Goal: Task Accomplishment & Management: Use online tool/utility

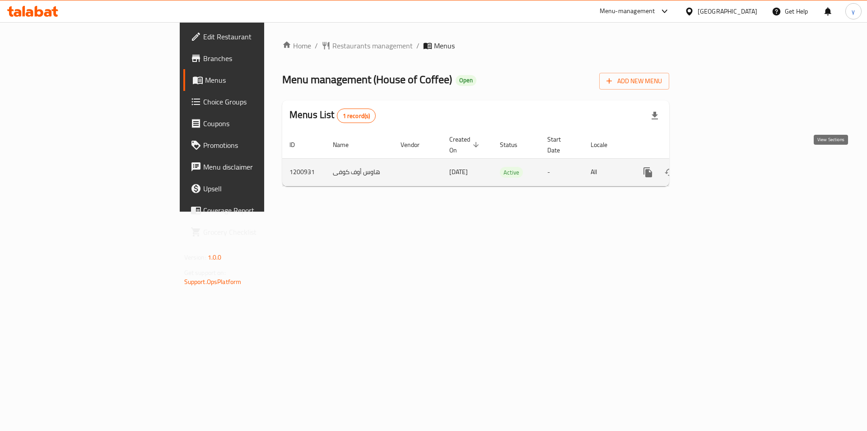
click at [719, 167] on icon "enhanced table" at bounding box center [713, 172] width 11 height 11
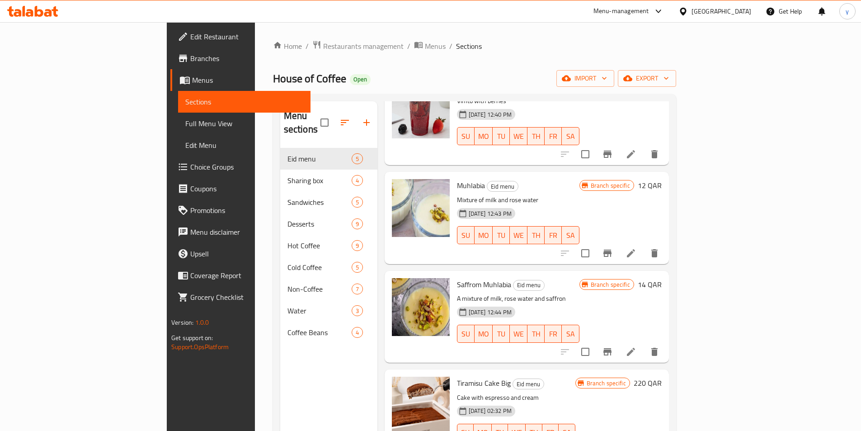
scroll to position [85, 0]
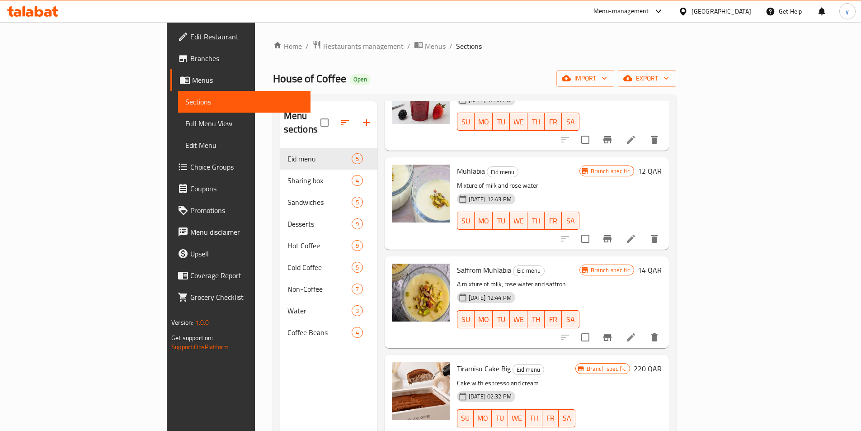
click at [190, 55] on span "Branches" at bounding box center [246, 58] width 113 height 11
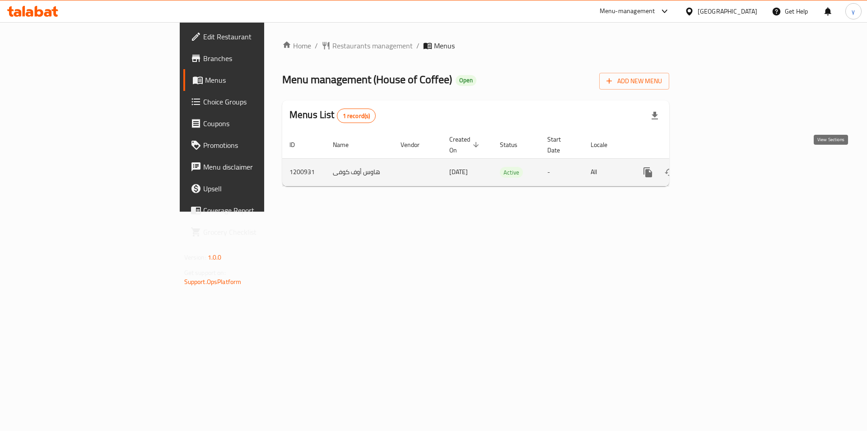
click at [724, 168] on link "enhanced table" at bounding box center [714, 172] width 22 height 22
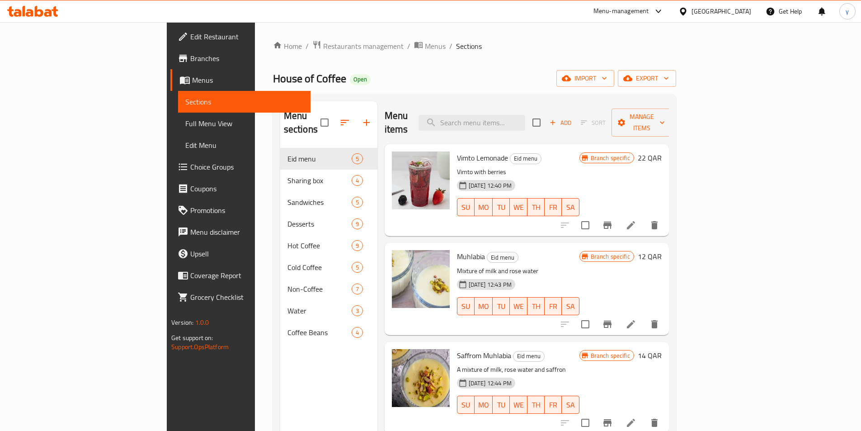
click at [190, 56] on span "Branches" at bounding box center [246, 58] width 113 height 11
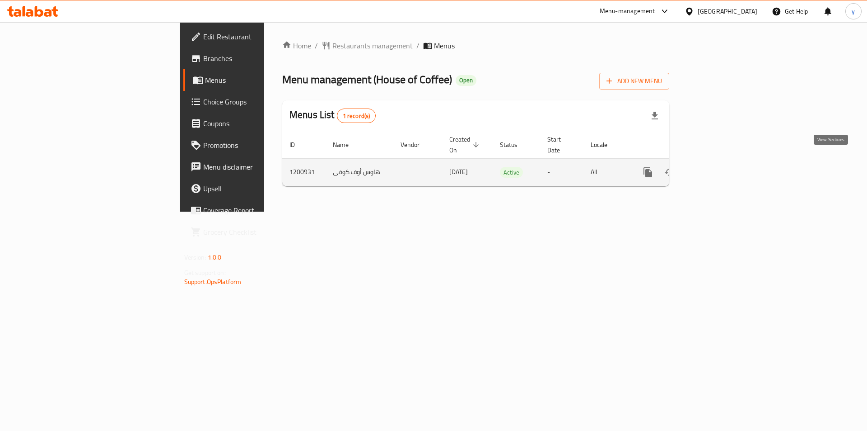
click at [719, 167] on icon "enhanced table" at bounding box center [713, 172] width 11 height 11
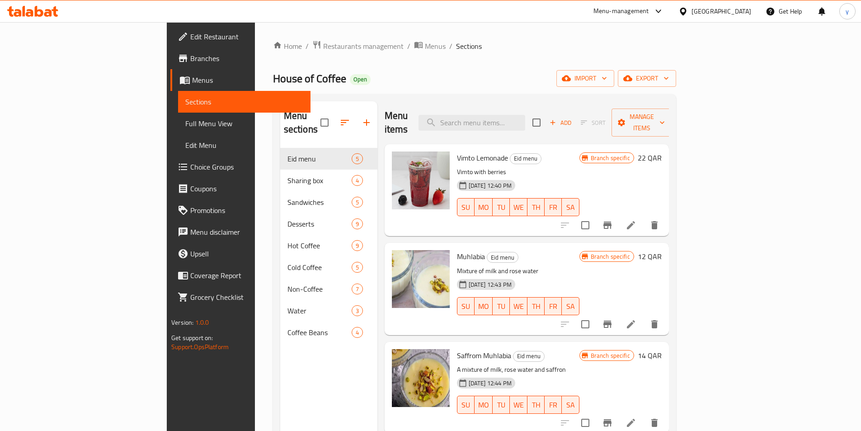
click at [190, 58] on span "Branches" at bounding box center [246, 58] width 113 height 11
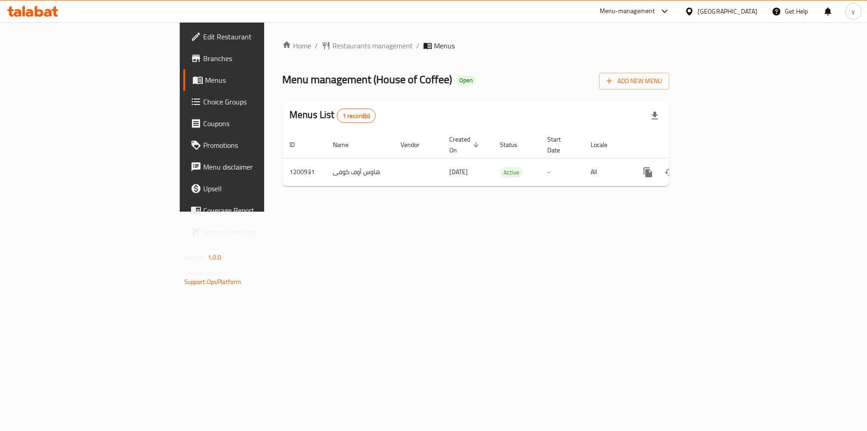
click at [203, 58] on span "Branches" at bounding box center [260, 58] width 114 height 11
click at [183, 50] on link "Branches" at bounding box center [253, 58] width 141 height 22
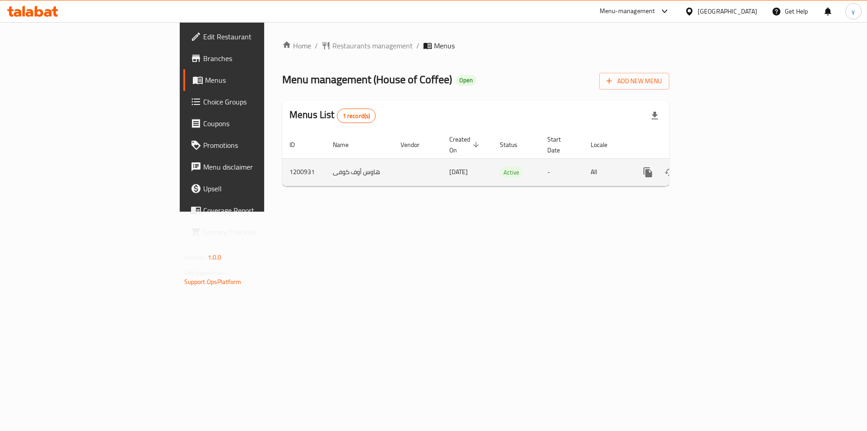
click at [719, 167] on icon "enhanced table" at bounding box center [713, 172] width 11 height 11
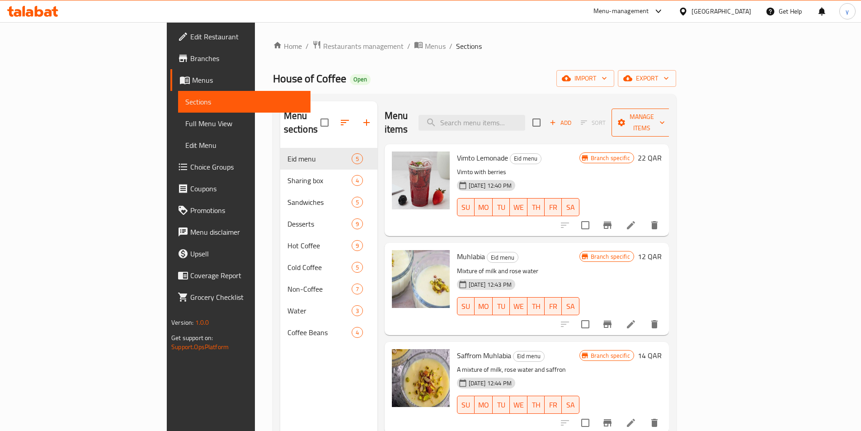
click at [665, 113] on span "Manage items" at bounding box center [642, 122] width 46 height 23
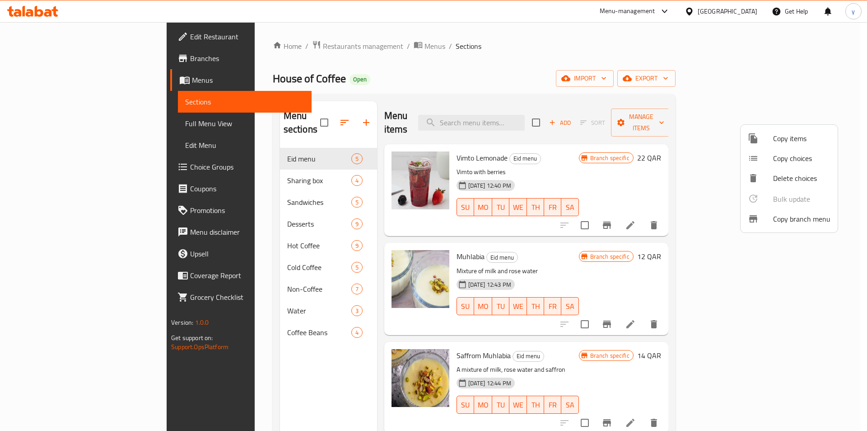
click at [796, 219] on span "Copy branch menu" at bounding box center [801, 218] width 57 height 11
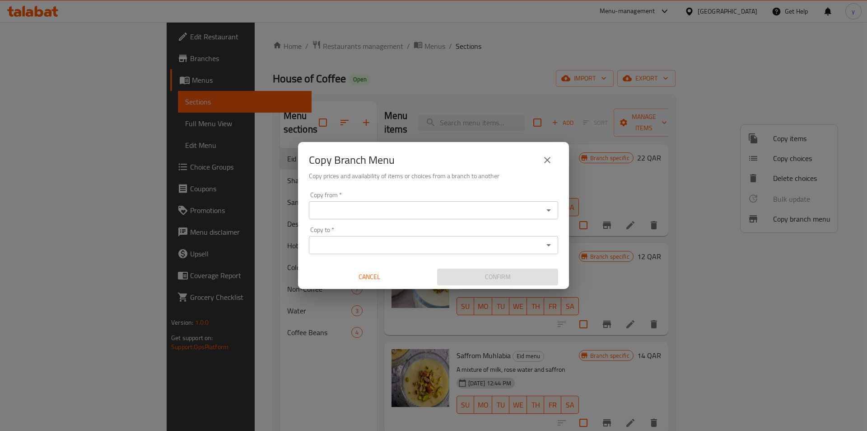
click at [422, 205] on input "Copy from   *" at bounding box center [426, 210] width 229 height 13
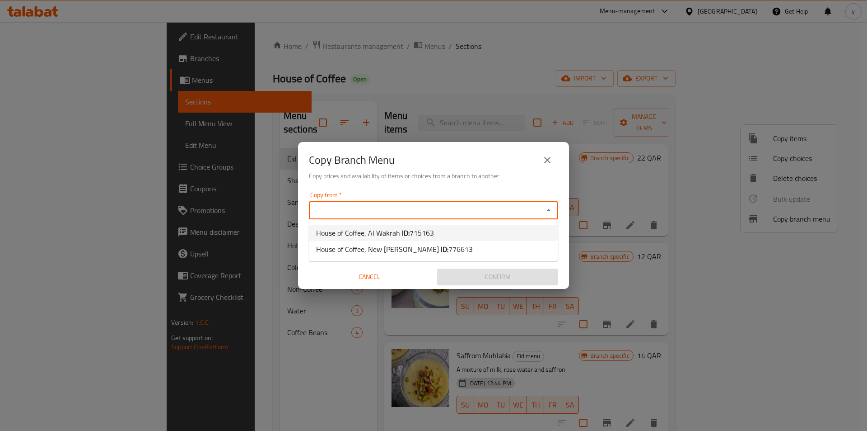
click at [406, 234] on b "ID:" at bounding box center [406, 233] width 8 height 14
type input "House of Coffee, Al Wakrah"
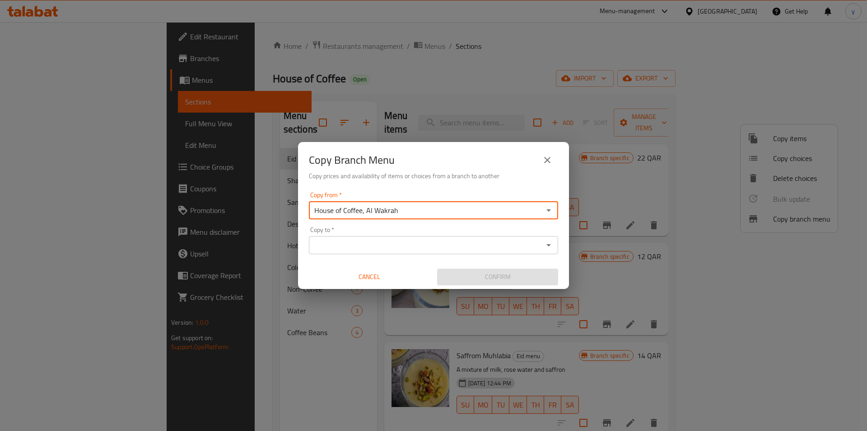
click at [436, 250] on input "Copy to   *" at bounding box center [426, 245] width 229 height 13
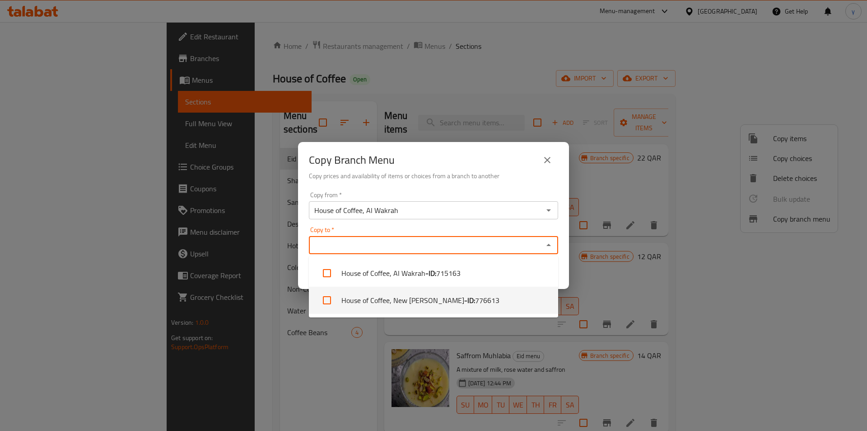
click at [464, 303] on b "- ID:" at bounding box center [469, 300] width 11 height 11
click at [393, 299] on li "House of Coffee, New Al Rayyan - ID: 776613" at bounding box center [433, 299] width 249 height 27
click at [427, 304] on li "House of Coffee, New Al Rayyan - ID: 776613" at bounding box center [433, 299] width 249 height 27
checkbox input "true"
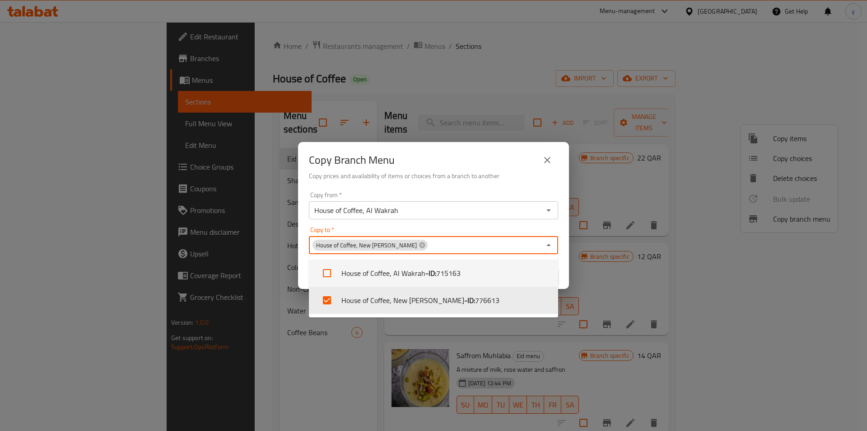
click at [553, 243] on icon "Close" at bounding box center [549, 244] width 11 height 11
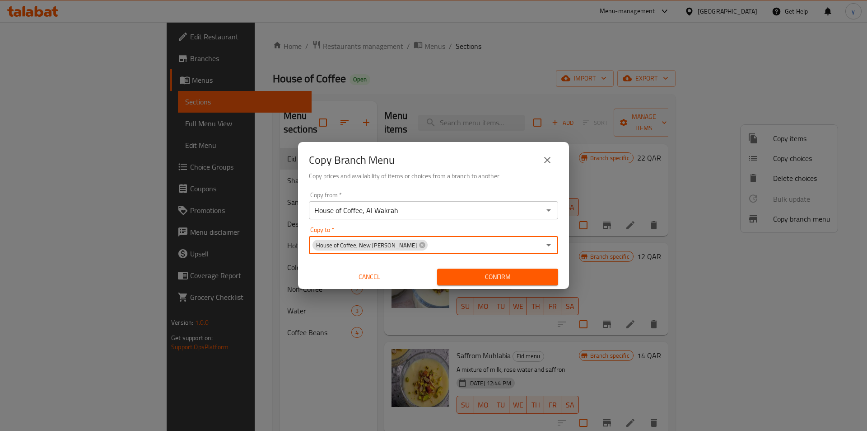
click at [517, 284] on button "Confirm" at bounding box center [497, 276] width 121 height 17
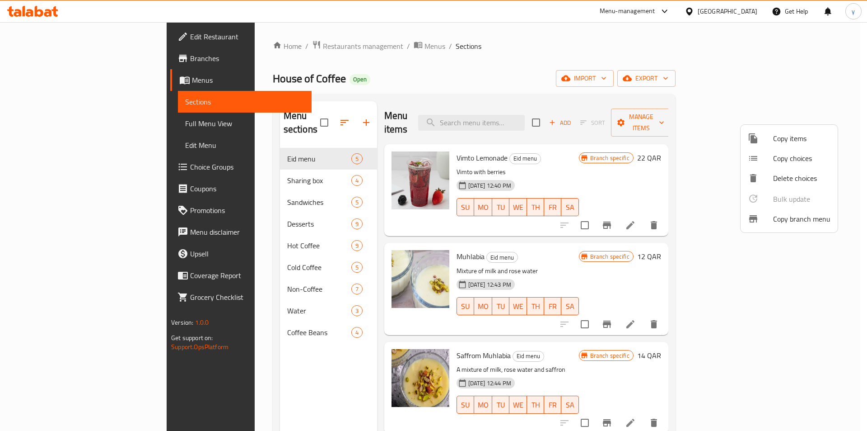
click at [38, 59] on div at bounding box center [433, 215] width 867 height 431
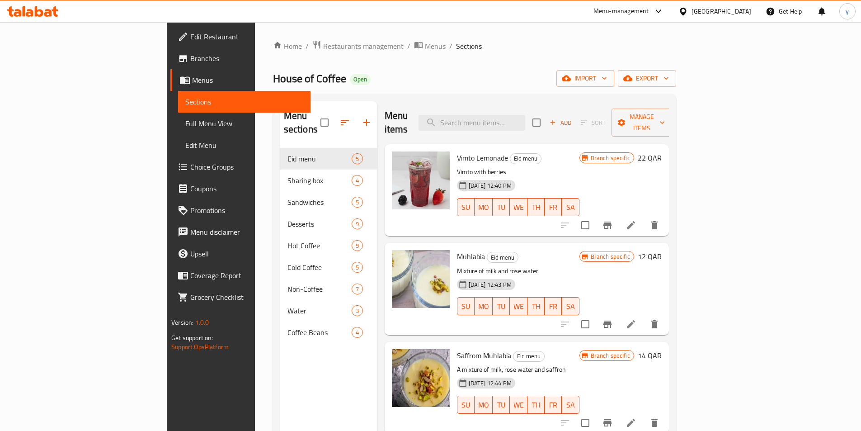
click at [190, 63] on span "Branches" at bounding box center [246, 58] width 113 height 11
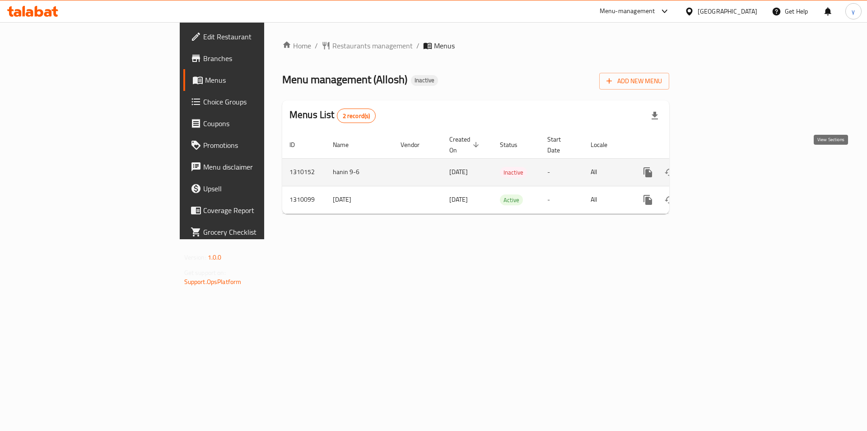
click at [717, 168] on icon "enhanced table" at bounding box center [713, 172] width 8 height 8
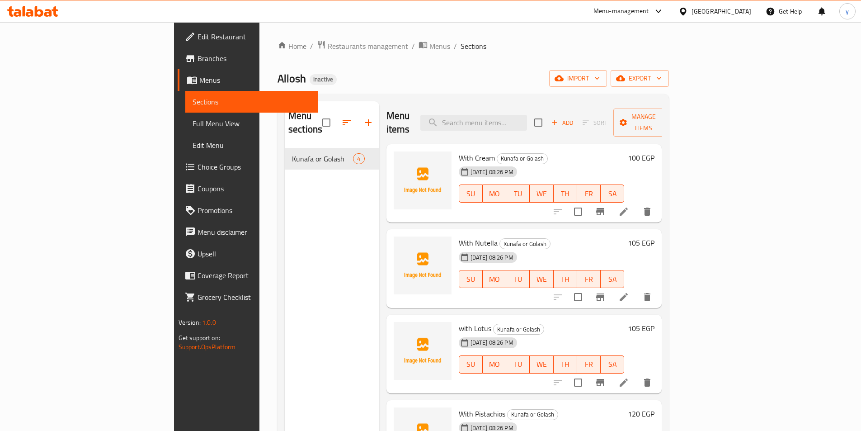
click at [199, 78] on span "Menus" at bounding box center [254, 80] width 111 height 11
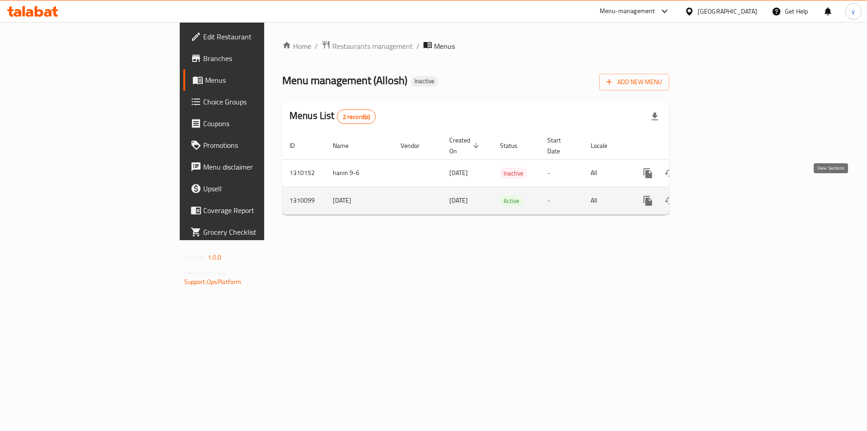
click at [719, 195] on icon "enhanced table" at bounding box center [713, 200] width 11 height 11
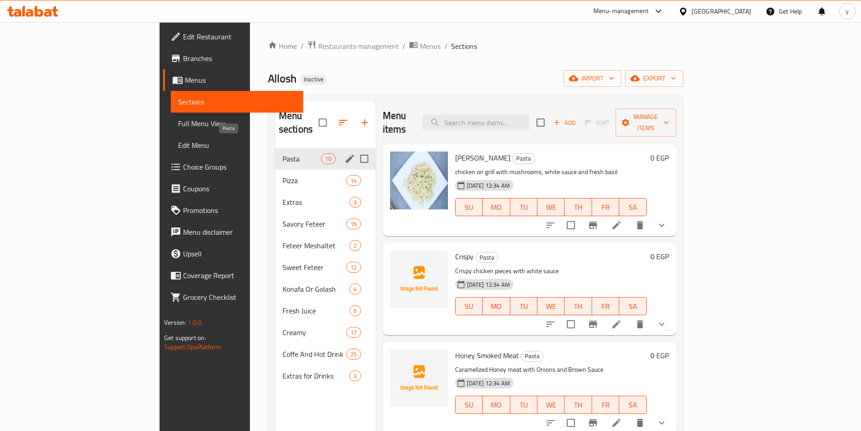
click at [282, 153] on span "Pasta" at bounding box center [301, 158] width 38 height 11
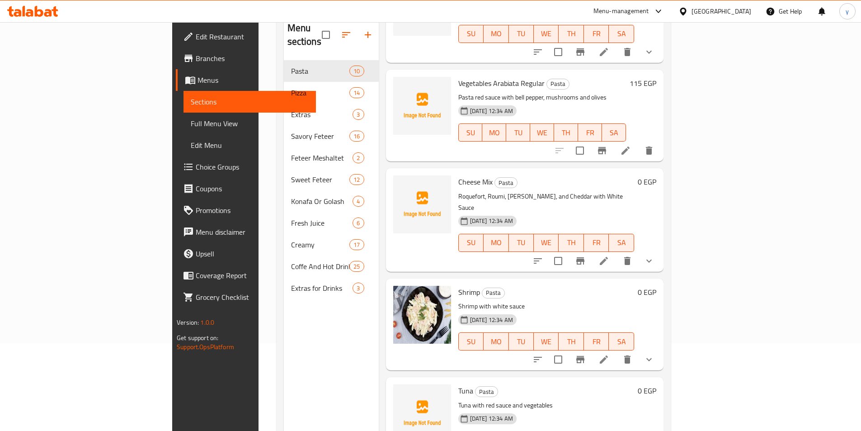
scroll to position [127, 0]
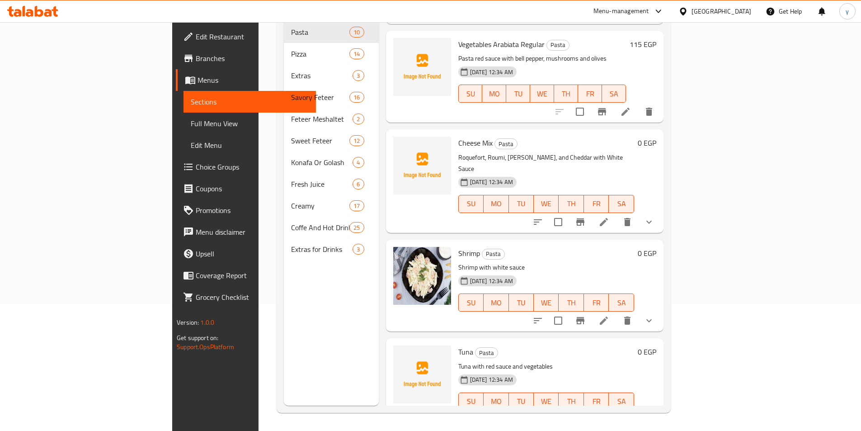
click at [654, 216] on icon "show more" at bounding box center [648, 221] width 11 height 11
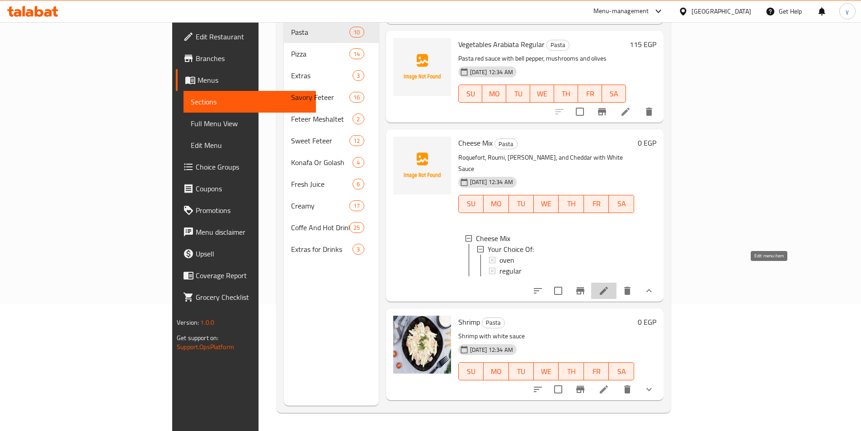
click at [609, 285] on icon at bounding box center [603, 290] width 11 height 11
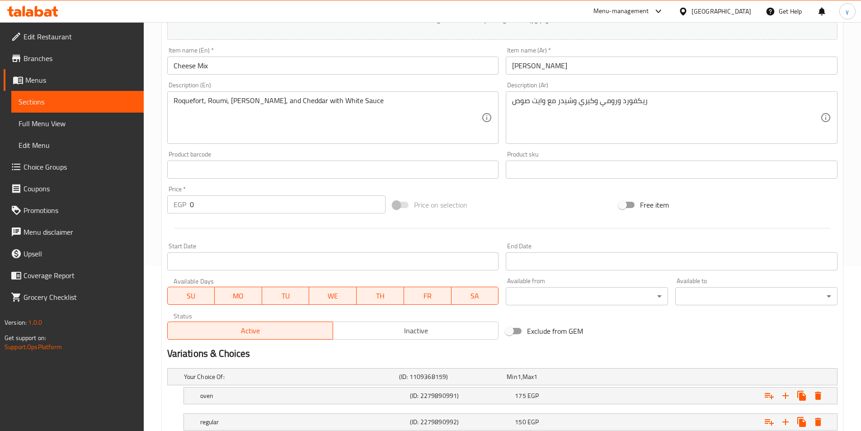
scroll to position [181, 0]
